Goal: Transaction & Acquisition: Download file/media

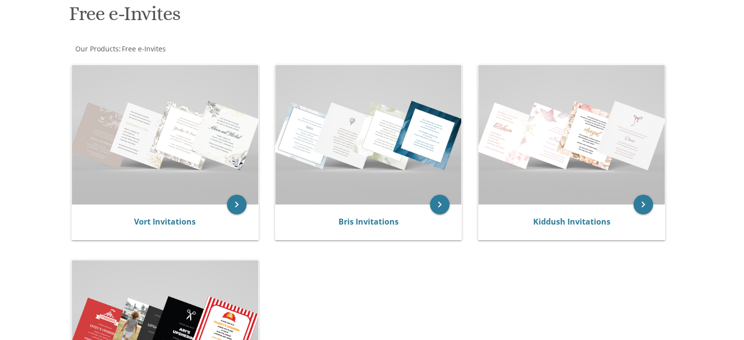
scroll to position [249, 0]
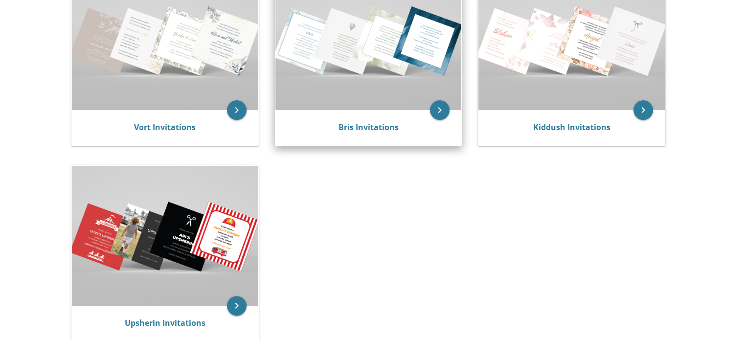
click at [349, 134] on div "Bris Invitations" at bounding box center [369, 127] width 186 height 35
click at [442, 109] on icon "keyboard_arrow_right" at bounding box center [440, 110] width 20 height 20
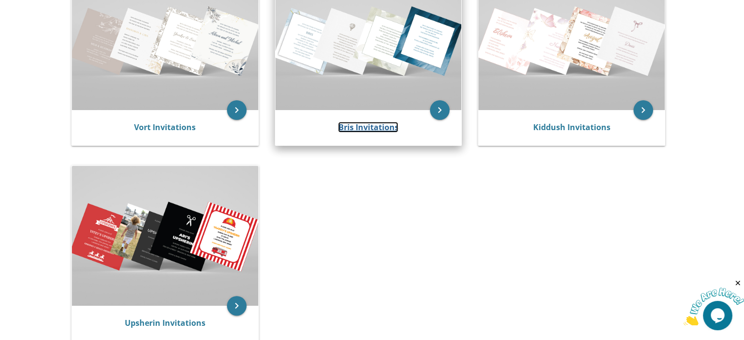
click at [379, 126] on link "Bris Invitations" at bounding box center [368, 127] width 60 height 11
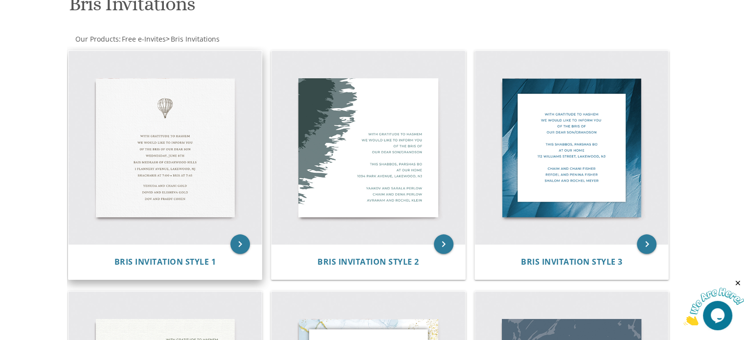
scroll to position [162, 0]
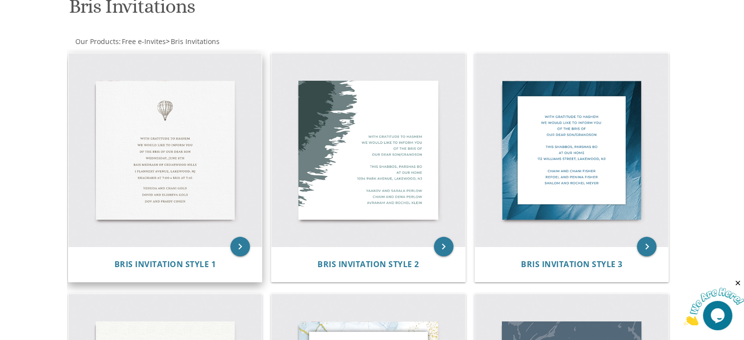
click at [205, 159] on img at bounding box center [166, 150] width 194 height 194
click at [240, 248] on icon "keyboard_arrow_right" at bounding box center [241, 247] width 20 height 20
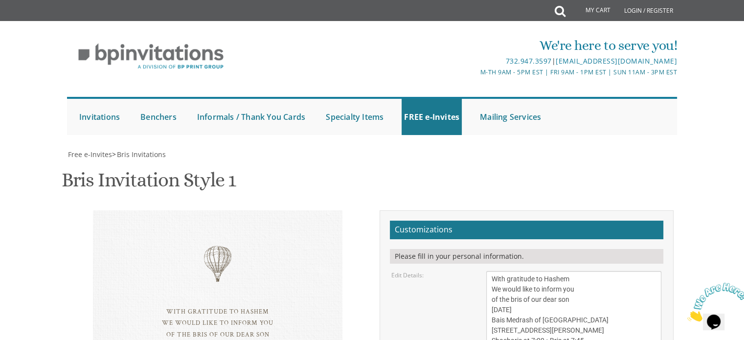
scroll to position [219, 0]
